Goal: Transaction & Acquisition: Obtain resource

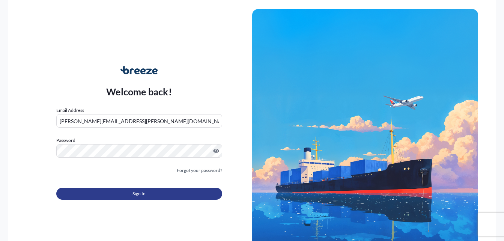
click at [136, 196] on span "Sign In" at bounding box center [138, 194] width 13 height 8
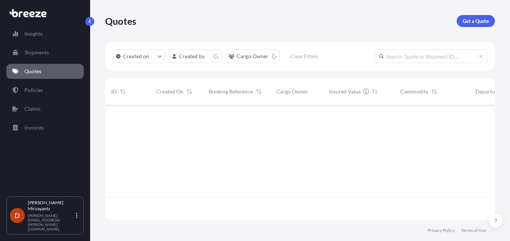
scroll to position [113, 384]
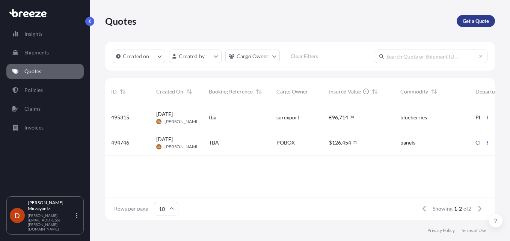
click at [474, 20] on p "Get a Quote" at bounding box center [475, 21] width 26 height 8
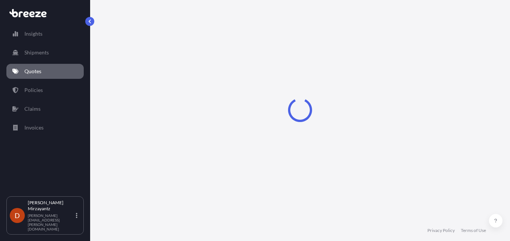
select select "Sea"
select select "1"
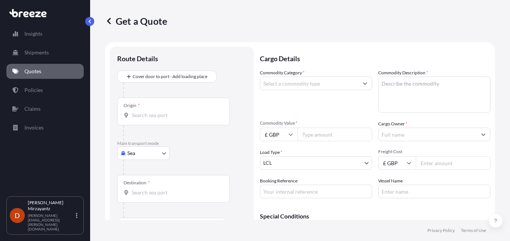
scroll to position [12, 0]
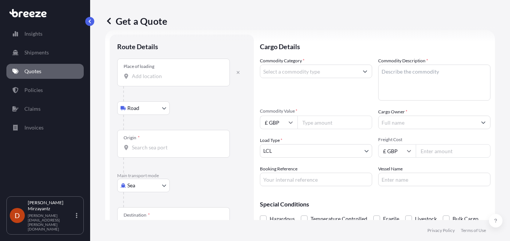
click at [182, 74] on input "Place of loading" at bounding box center [176, 76] width 89 height 8
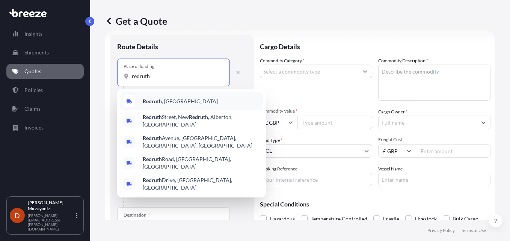
click at [174, 102] on div "Redruth , [GEOGRAPHIC_DATA]" at bounding box center [191, 101] width 143 height 18
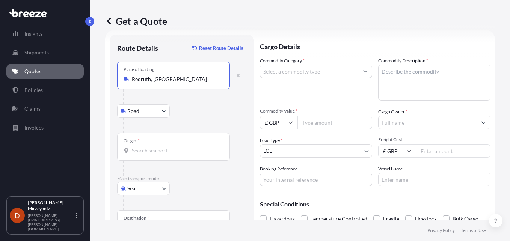
type input "Redruth, [GEOGRAPHIC_DATA]"
click at [158, 149] on input "Origin *" at bounding box center [176, 151] width 89 height 8
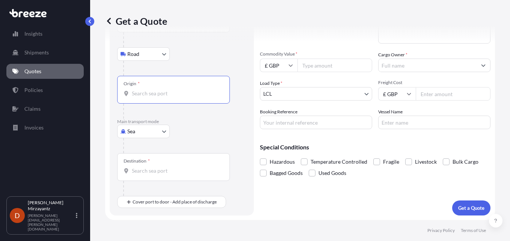
scroll to position [32, 0]
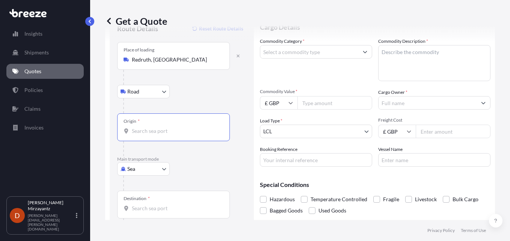
click at [166, 171] on body "0 options available. Insights Shipments Quotes Policies Claims Invoices D [PERS…" at bounding box center [255, 120] width 510 height 241
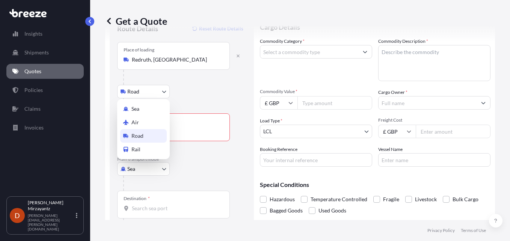
click at [152, 137] on div "Road" at bounding box center [143, 136] width 47 height 14
select select "Road"
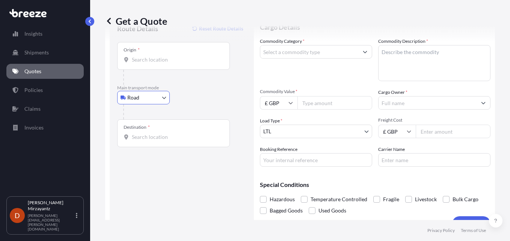
click at [164, 134] on input "Destination *" at bounding box center [176, 137] width 89 height 8
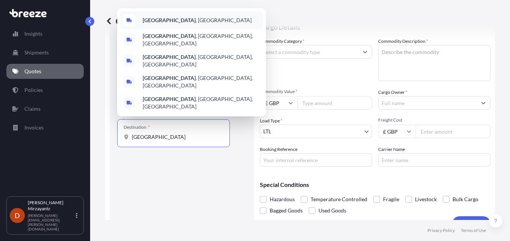
click at [174, 24] on span "[GEOGRAPHIC_DATA] , [GEOGRAPHIC_DATA]" at bounding box center [197, 21] width 109 height 8
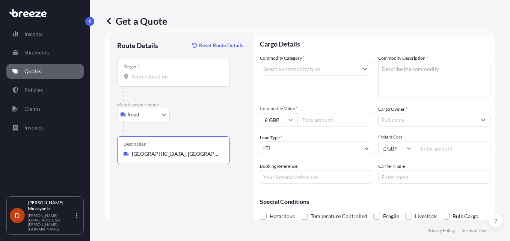
scroll to position [0, 0]
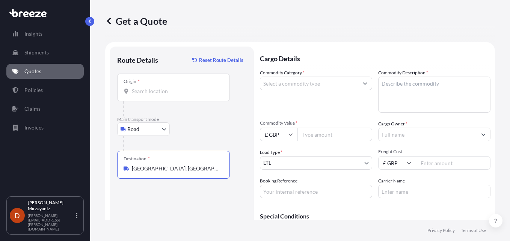
type input "[GEOGRAPHIC_DATA], [GEOGRAPHIC_DATA]"
click at [306, 83] on input "Commodity Category *" at bounding box center [309, 84] width 98 height 14
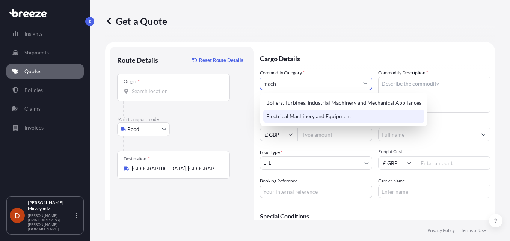
click at [300, 115] on div "Electrical Machinery and Equipment" at bounding box center [343, 117] width 161 height 14
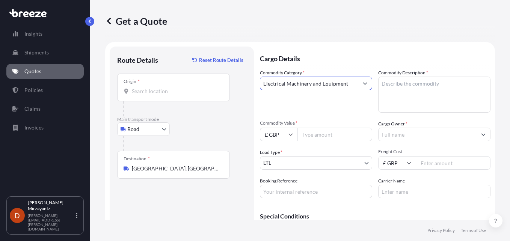
type input "Electrical Machinery and Equipment"
click at [397, 83] on textarea "Commodity Description *" at bounding box center [434, 95] width 112 height 36
type textarea "Refinishing booth"
click at [314, 134] on input "Commodity Value *" at bounding box center [334, 135] width 75 height 14
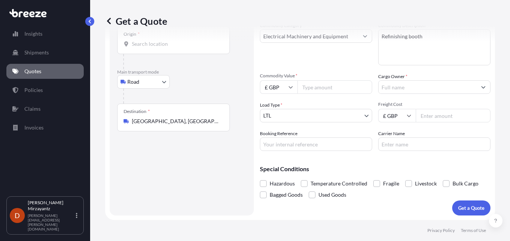
click at [317, 86] on input "Commodity Value *" at bounding box center [334, 87] width 75 height 14
type input "30000"
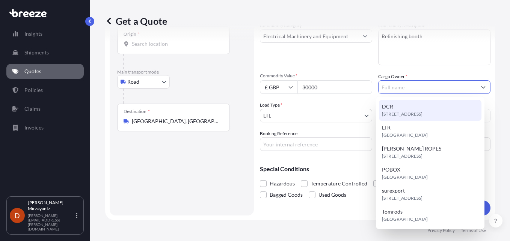
click at [398, 110] on div "[STREET_ADDRESS]" at bounding box center [430, 110] width 103 height 21
type input "DCR"
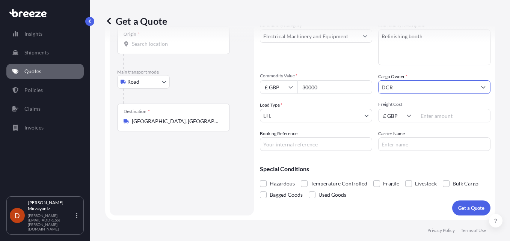
click at [431, 114] on input "Freight Cost" at bounding box center [453, 116] width 75 height 14
type input "350"
click at [283, 140] on input "Booking Reference" at bounding box center [316, 144] width 112 height 14
click at [406, 143] on input "Carrier Name" at bounding box center [434, 144] width 112 height 14
type input "Khune and [PERSON_NAME]"
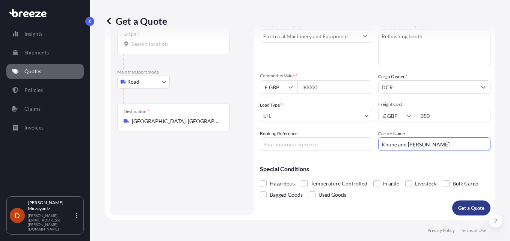
click at [470, 206] on p "Get a Quote" at bounding box center [471, 208] width 26 height 8
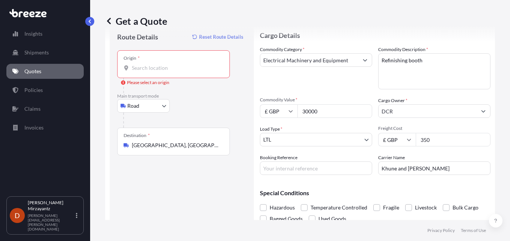
scroll to position [0, 0]
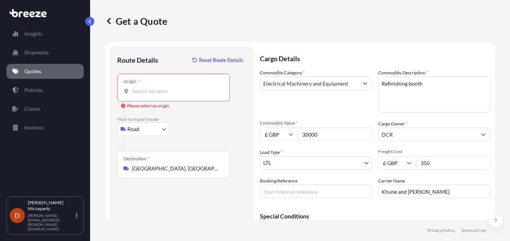
click at [163, 91] on input "Origin * Please select an origin" at bounding box center [176, 91] width 89 height 8
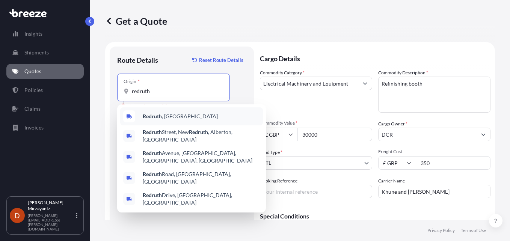
click at [155, 117] on b "Redruth" at bounding box center [152, 116] width 19 height 6
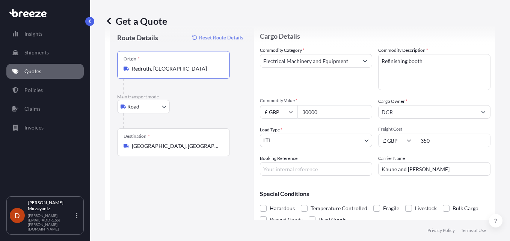
scroll to position [47, 0]
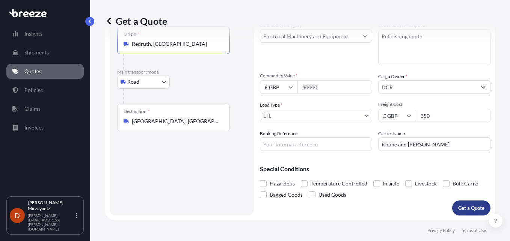
type input "Redruth, [GEOGRAPHIC_DATA]"
click at [458, 206] on p "Get a Quote" at bounding box center [471, 208] width 26 height 8
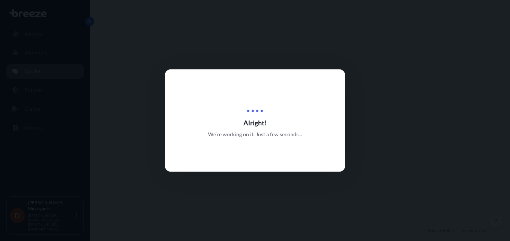
select select "Road"
select select "1"
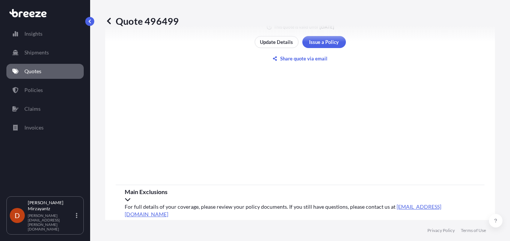
scroll to position [467, 0]
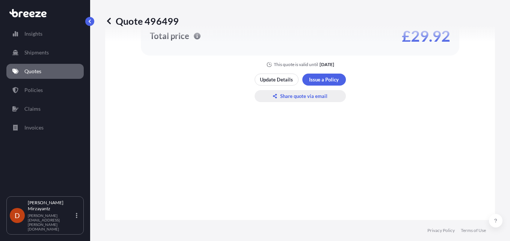
click at [313, 96] on p "Share quote via email" at bounding box center [303, 96] width 47 height 8
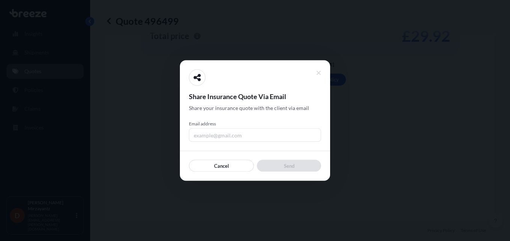
click at [232, 134] on input "Email address" at bounding box center [255, 135] width 132 height 14
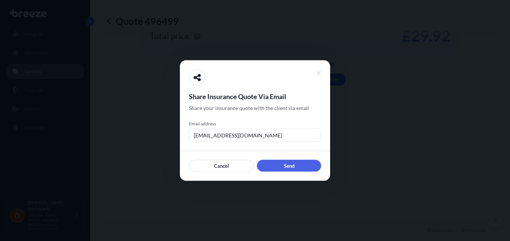
type input "[PERSON_NAME][EMAIL_ADDRESS][PERSON_NAME][DOMAIN_NAME]"
drag, startPoint x: 267, startPoint y: 136, endPoint x: 172, endPoint y: 142, distance: 95.9
click at [173, 241] on div "Share Insurance Quote Via Email Share your insurance quote with the client via …" at bounding box center [255, 241] width 510 height 0
drag, startPoint x: 209, startPoint y: 134, endPoint x: 158, endPoint y: 141, distance: 51.4
click at [162, 241] on div "Share Insurance Quote Via Email Share your insurance quote with the client via …" at bounding box center [255, 241] width 510 height 0
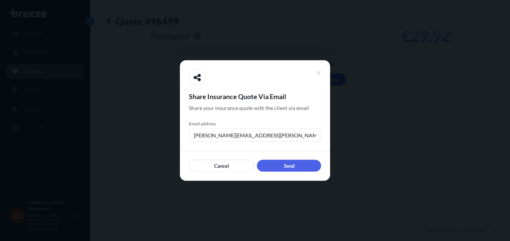
click at [259, 138] on input "[PERSON_NAME][EMAIL_ADDRESS][PERSON_NAME][DOMAIN_NAME]" at bounding box center [255, 135] width 132 height 14
type input "[PERSON_NAME][EMAIL_ADDRESS][PERSON_NAME][DOMAIN_NAME]"
click at [384, 143] on div at bounding box center [255, 120] width 510 height 241
